Goal: Information Seeking & Learning: Learn about a topic

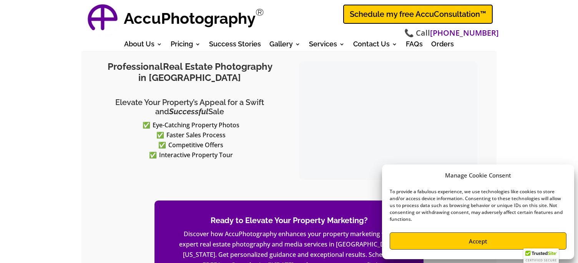
click at [476, 240] on button "Accept" at bounding box center [477, 241] width 177 height 17
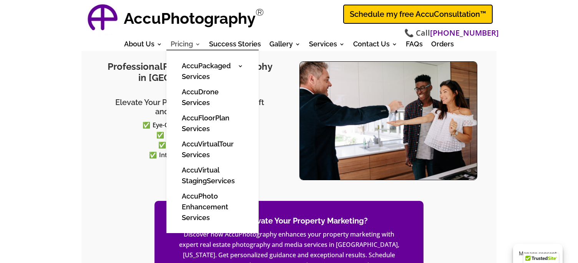
click at [182, 45] on link "Pricing" at bounding box center [186, 45] width 30 height 8
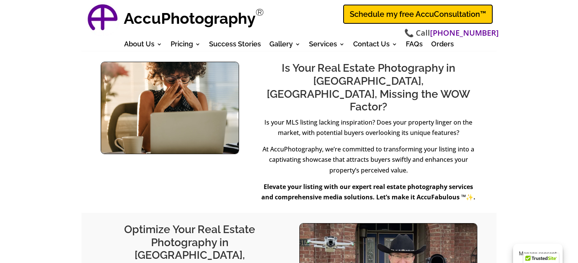
scroll to position [272, 0]
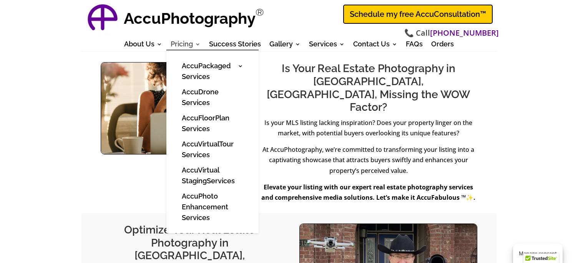
click at [190, 45] on link "Pricing" at bounding box center [186, 45] width 30 height 8
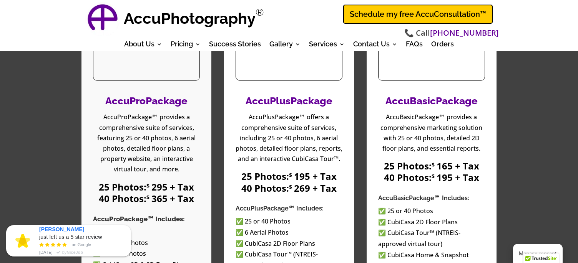
scroll to position [1130, 0]
